Goal: Information Seeking & Learning: Learn about a topic

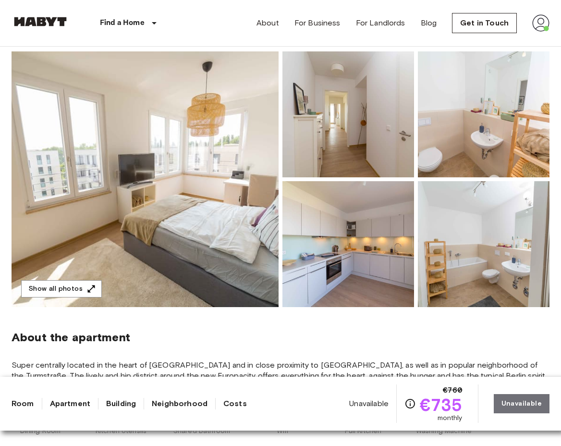
scroll to position [88, 0]
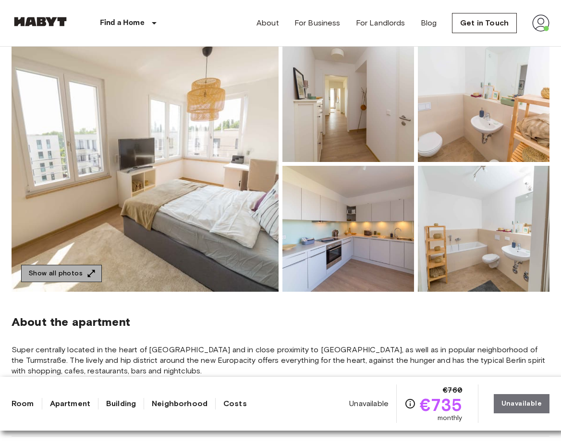
click at [73, 267] on button "Show all photos" at bounding box center [61, 274] width 81 height 18
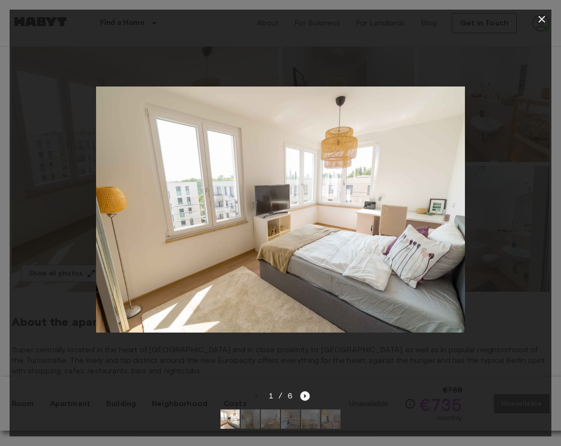
click at [304, 396] on icon "Next image" at bounding box center [305, 396] width 2 height 4
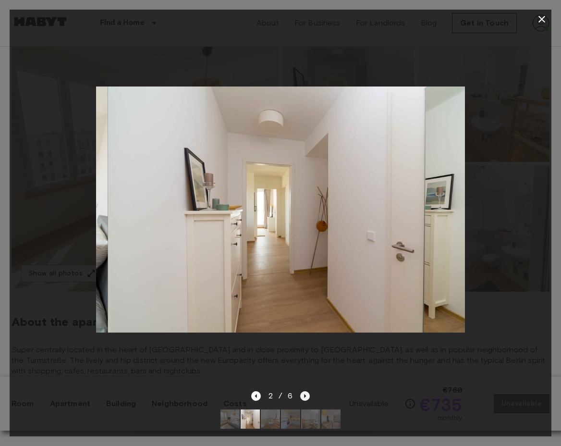
click at [304, 396] on icon "Next image" at bounding box center [305, 396] width 2 height 4
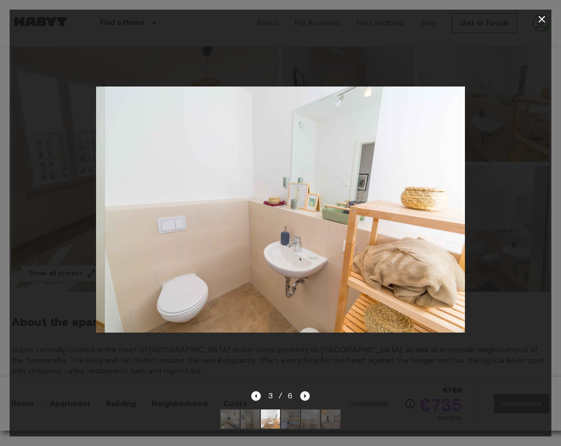
click at [304, 396] on icon "Next image" at bounding box center [305, 396] width 2 height 4
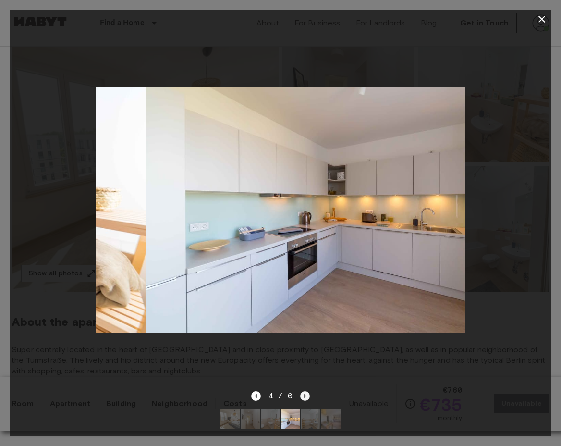
click at [304, 396] on icon "Next image" at bounding box center [305, 396] width 2 height 4
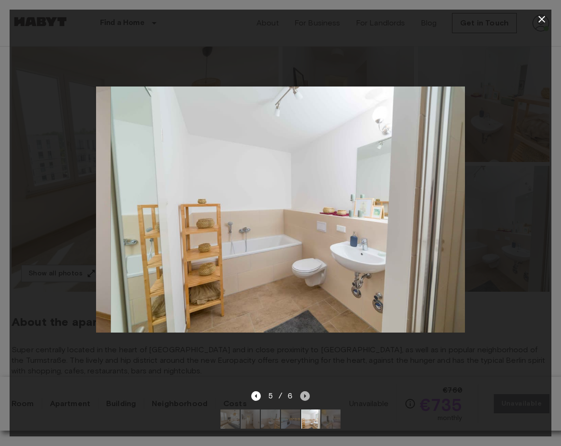
click at [304, 396] on icon "Next image" at bounding box center [305, 396] width 2 height 4
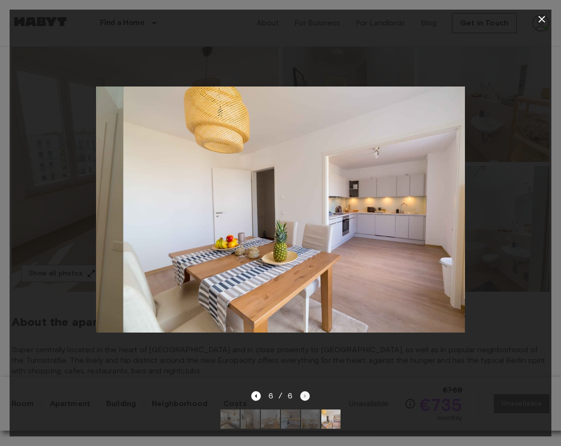
click at [304, 396] on div "6 / 6" at bounding box center [280, 396] width 59 height 12
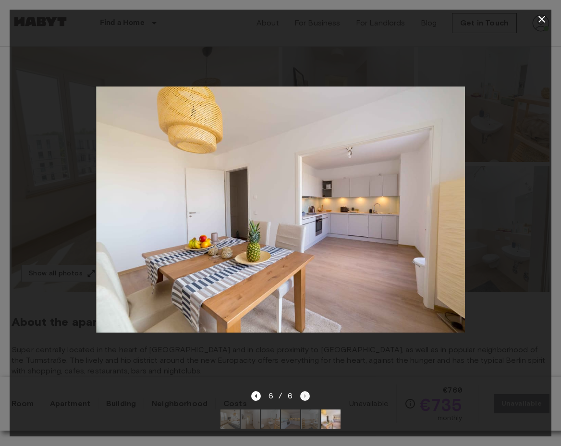
click at [304, 396] on div "6 / 6" at bounding box center [280, 396] width 59 height 12
click at [350, 379] on div at bounding box center [281, 209] width 542 height 361
click at [540, 25] on button "button" at bounding box center [541, 19] width 19 height 19
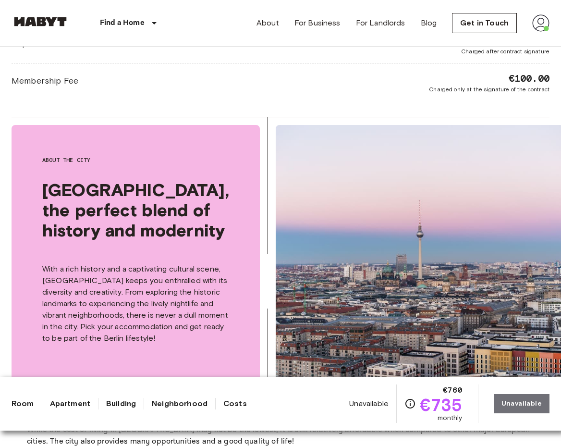
scroll to position [844, 0]
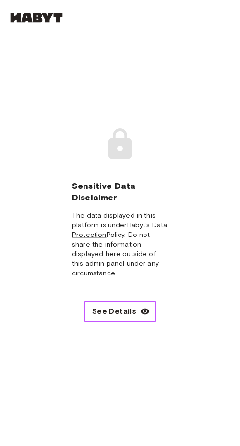
click at [128, 305] on span "See Details" at bounding box center [114, 311] width 44 height 12
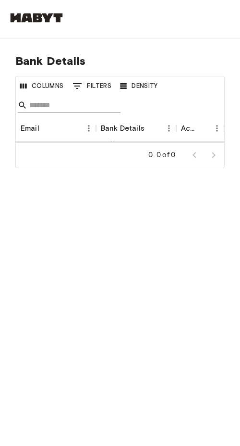
click at [55, 100] on input "Search" at bounding box center [67, 104] width 77 height 15
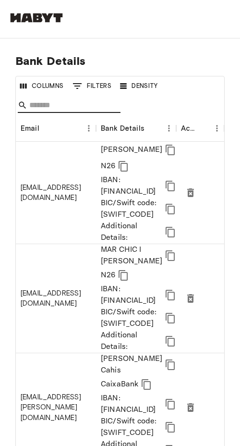
click at [54, 106] on input "Search" at bounding box center [67, 104] width 77 height 15
paste input "**********"
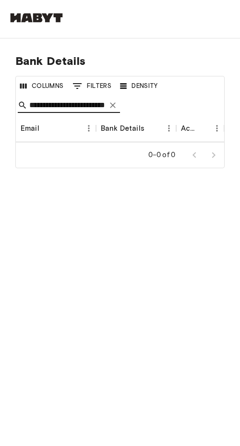
type input "**********"
click at [115, 106] on icon "Clear" at bounding box center [113, 105] width 10 height 10
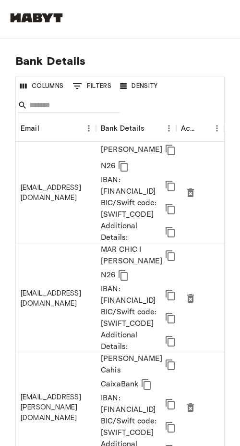
scroll to position [0, 0]
